Goal: Obtain resource: Obtain resource

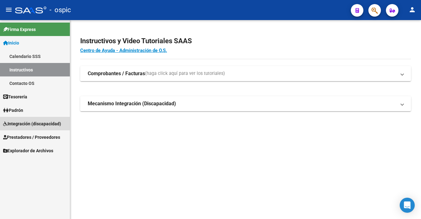
click at [45, 124] on span "Integración (discapacidad)" at bounding box center [32, 123] width 58 height 7
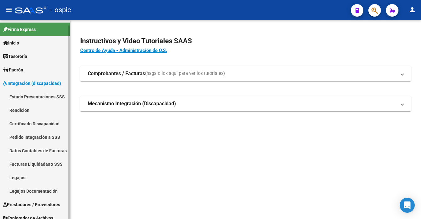
click at [39, 166] on link "Facturas Liquidadas x SSS" at bounding box center [35, 163] width 70 height 13
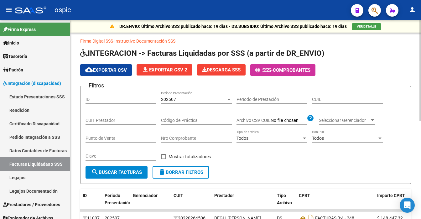
click at [323, 98] on input "CUIL" at bounding box center [347, 99] width 71 height 5
click at [100, 118] on input "CUIT Prestador" at bounding box center [121, 120] width 71 height 5
click at [313, 97] on input "CUIL" at bounding box center [347, 99] width 71 height 5
type input "20-45213796-9"
click at [116, 170] on span "search Buscar Facturas" at bounding box center [116, 173] width 51 height 6
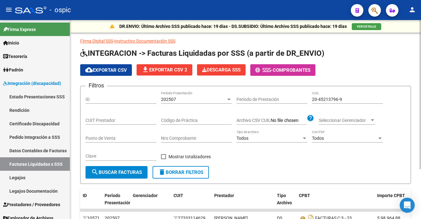
scroll to position [66, 0]
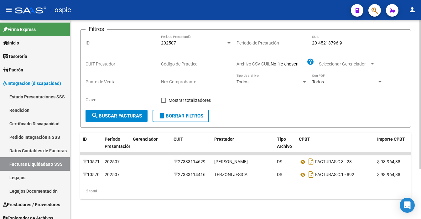
click at [421, 190] on div at bounding box center [421, 119] width 2 height 199
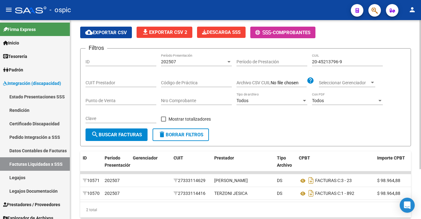
scroll to position [31, 0]
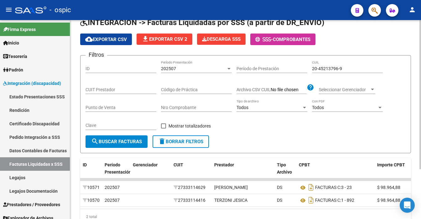
click at [421, 54] on div at bounding box center [421, 94] width 2 height 149
click at [228, 69] on div at bounding box center [229, 68] width 6 height 5
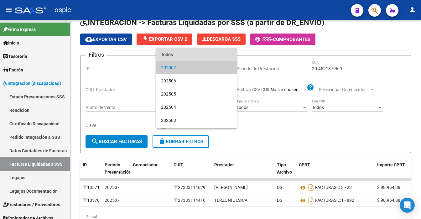
click at [214, 56] on span "Todos" at bounding box center [196, 54] width 71 height 13
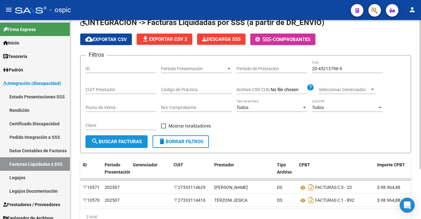
click at [128, 136] on button "search Buscar Facturas" at bounding box center [117, 141] width 62 height 13
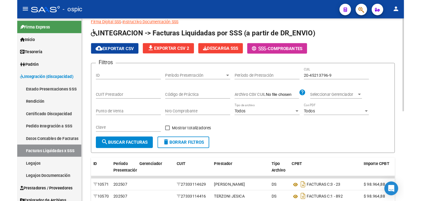
scroll to position [5, 0]
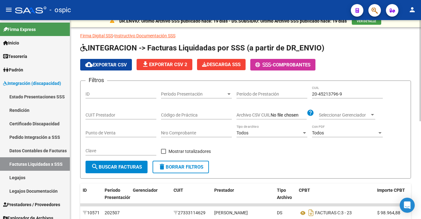
click at [420, 102] on div at bounding box center [421, 70] width 2 height 101
click at [101, 65] on span "cloud_download Exportar CSV" at bounding box center [106, 65] width 42 height 6
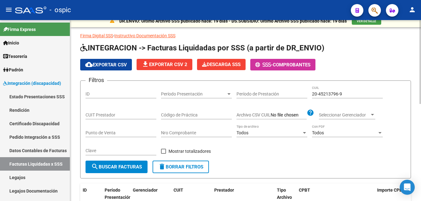
click at [175, 63] on span "file_download Exportar CSV 2" at bounding box center [165, 65] width 46 height 6
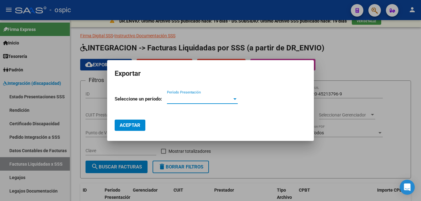
click at [67, 105] on div at bounding box center [210, 100] width 421 height 201
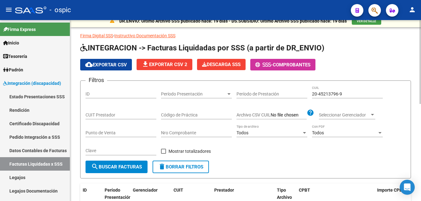
scroll to position [0, 0]
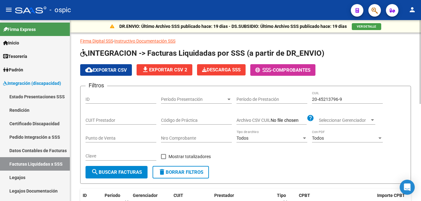
click at [421, 76] on div at bounding box center [421, 62] width 2 height 84
click at [420, 181] on div at bounding box center [421, 110] width 2 height 181
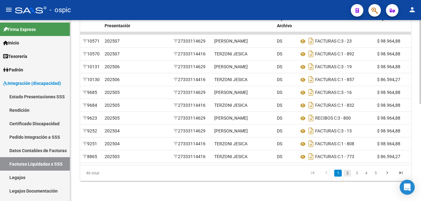
click at [347, 177] on link "2" at bounding box center [348, 173] width 8 height 7
click at [336, 177] on link "1" at bounding box center [338, 173] width 8 height 7
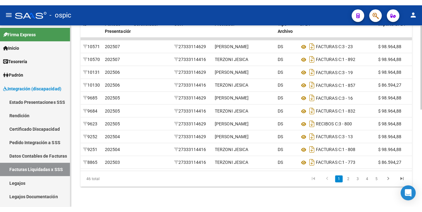
scroll to position [0, 0]
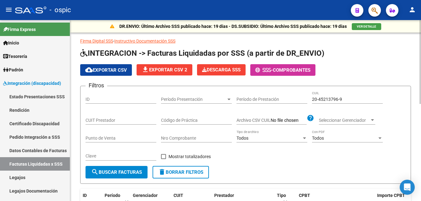
click at [420, 38] on div at bounding box center [421, 110] width 2 height 181
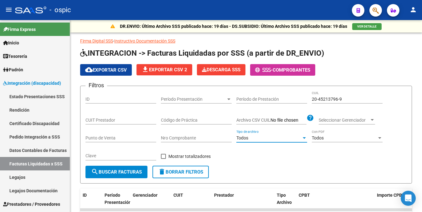
click at [296, 140] on div "Todos" at bounding box center [269, 138] width 65 height 5
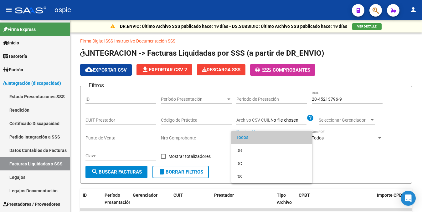
click at [296, 140] on span "Todos" at bounding box center [272, 137] width 71 height 13
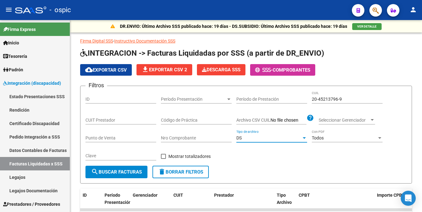
click at [385, 145] on div "Filtros ID Período Presentación Período Presentación Período de Prestación 20-4…" at bounding box center [247, 128] width 322 height 75
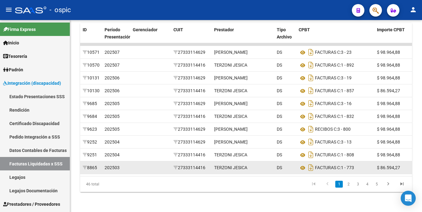
scroll to position [188, 0]
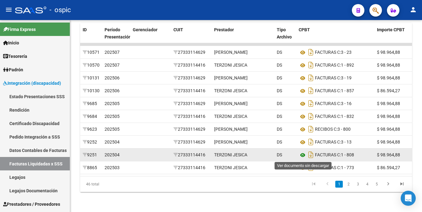
click at [302, 157] on icon at bounding box center [303, 156] width 8 height 8
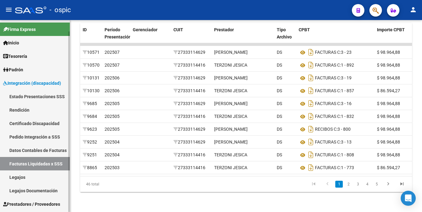
click at [30, 164] on link "Facturas Liquidadas x SSS" at bounding box center [35, 163] width 70 height 13
click at [415, 36] on div "DR.ENVIO: Último Archivo SSS publicado hace: 19 días - DS.SUBSIDIO: Último Arch…" at bounding box center [246, 33] width 352 height 358
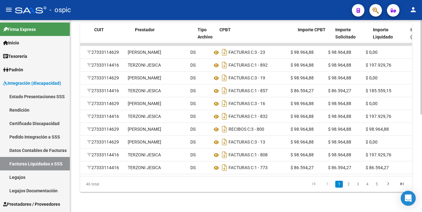
scroll to position [0, 78]
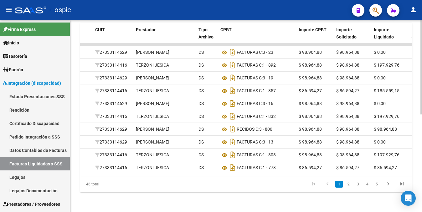
click at [416, 31] on div "DR.ENVIO: Último Archivo SSS publicado hace: 19 días - DS.SUBSIDIO: Último Arch…" at bounding box center [246, 33] width 352 height 358
drag, startPoint x: 134, startPoint y: 187, endPoint x: 114, endPoint y: 186, distance: 19.8
click at [114, 186] on div "ID Período Presentación Gerenciador CUIT Prestador Tipo Archivo CPBT Importe CP…" at bounding box center [246, 107] width 332 height 169
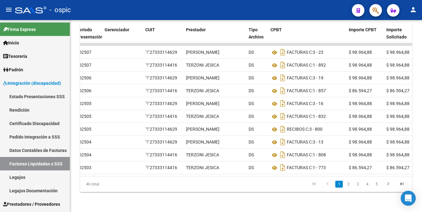
scroll to position [0, 18]
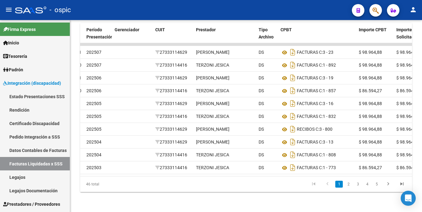
drag, startPoint x: 227, startPoint y: 187, endPoint x: 242, endPoint y: 187, distance: 15.1
click at [242, 187] on div "46 total 1 2 3 4 5" at bounding box center [246, 185] width 332 height 16
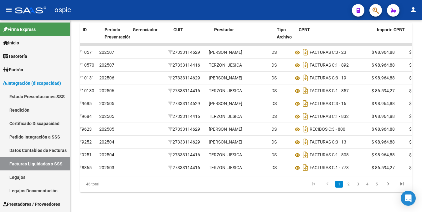
scroll to position [0, 0]
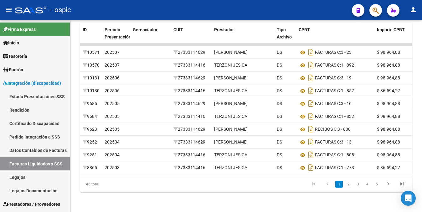
click at [416, 33] on div "DR.ENVIO: Último Archivo SSS publicado hace: 19 días - DS.SUBSIDIO: Último Arch…" at bounding box center [246, 33] width 352 height 358
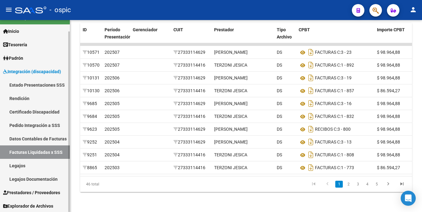
scroll to position [12, 0]
click at [68, 202] on div at bounding box center [69, 122] width 2 height 181
click at [52, 194] on span "Prestadores / Proveedores" at bounding box center [31, 192] width 57 height 7
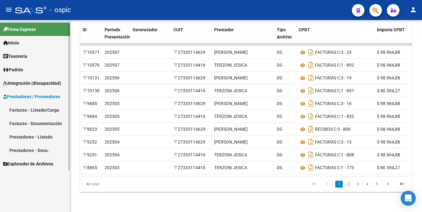
scroll to position [0, 0]
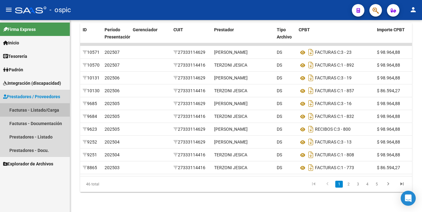
click at [42, 112] on link "Facturas - Listado/Carga" at bounding box center [35, 109] width 70 height 13
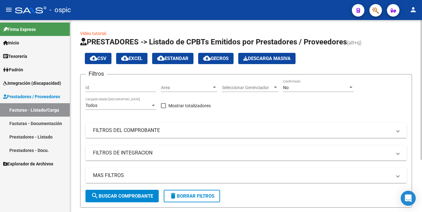
click at [185, 197] on span "delete Borrar Filtros" at bounding box center [192, 197] width 45 height 6
click at [294, 90] on div "No Confirmado" at bounding box center [318, 86] width 71 height 13
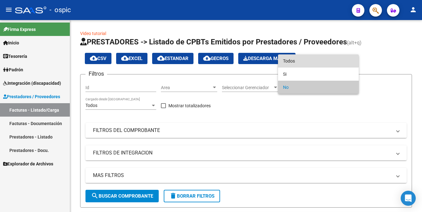
click at [294, 58] on span "Todos" at bounding box center [318, 61] width 71 height 13
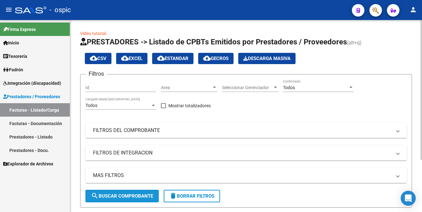
click at [119, 194] on span "search Buscar Comprobante" at bounding box center [122, 197] width 62 height 6
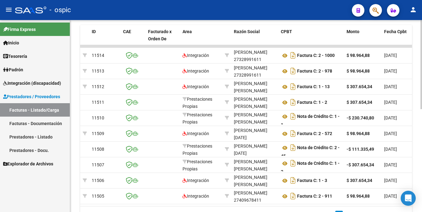
scroll to position [176, 0]
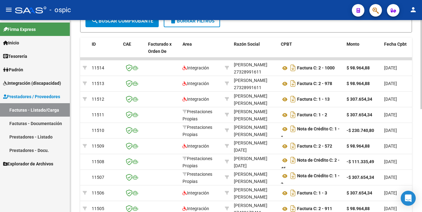
click at [416, 24] on div "Video tutorial PRESTADORES -> Listado de CPBTs Emitidos por Prestadores / Prove…" at bounding box center [246, 50] width 352 height 411
